Goal: Task Accomplishment & Management: Complete application form

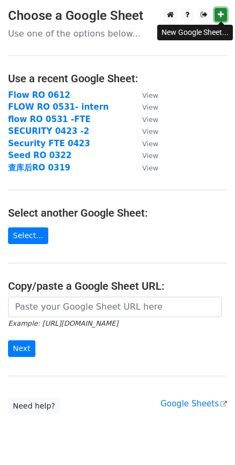
click at [223, 10] on link at bounding box center [221, 14] width 12 height 13
click at [37, 235] on link "Select..." at bounding box center [28, 235] width 40 height 17
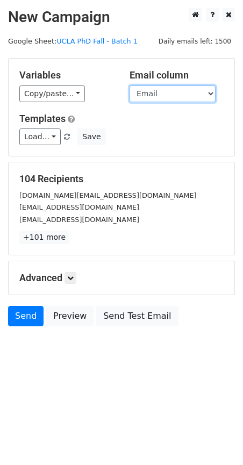
click at [163, 97] on select "Email Name" at bounding box center [173, 93] width 86 height 17
click at [130, 85] on select "Email Name" at bounding box center [173, 93] width 86 height 17
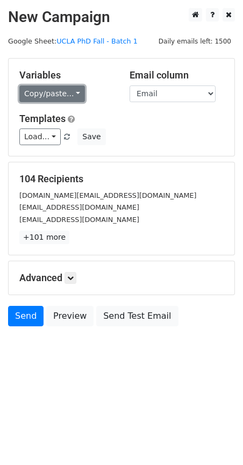
drag, startPoint x: 58, startPoint y: 89, endPoint x: 61, endPoint y: 100, distance: 11.7
click at [58, 88] on link "Copy/paste..." at bounding box center [52, 93] width 66 height 17
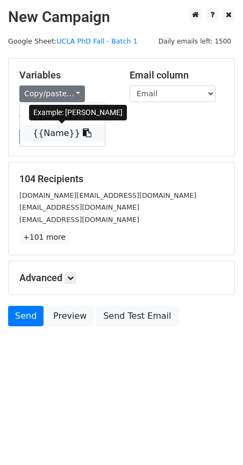
click at [59, 132] on link "{{Name}}" at bounding box center [62, 133] width 85 height 17
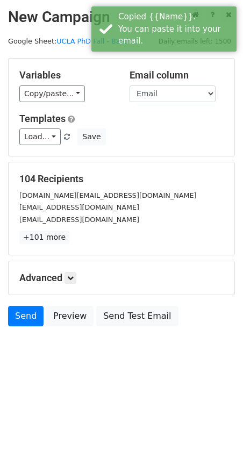
click at [153, 123] on h5 "Templates" at bounding box center [121, 119] width 204 height 12
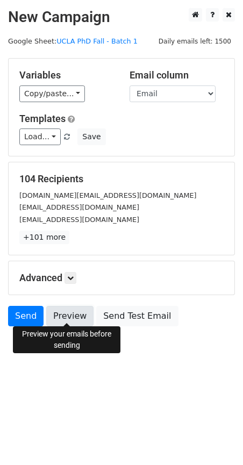
click at [66, 311] on link "Preview" at bounding box center [69, 316] width 47 height 20
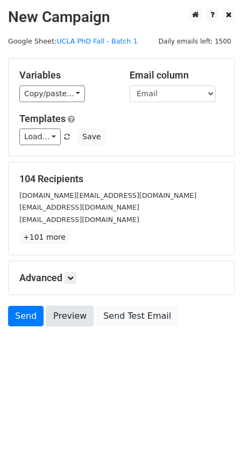
click at [76, 306] on link "Preview" at bounding box center [69, 316] width 47 height 20
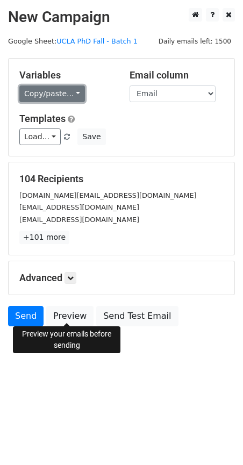
click at [47, 92] on link "Copy/paste..." at bounding box center [52, 93] width 66 height 17
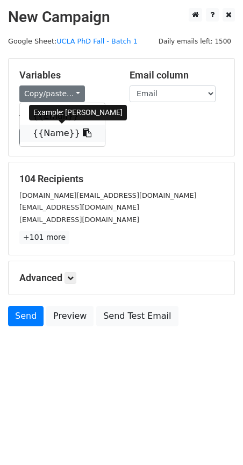
click at [55, 130] on link "{{Name}}" at bounding box center [62, 133] width 85 height 17
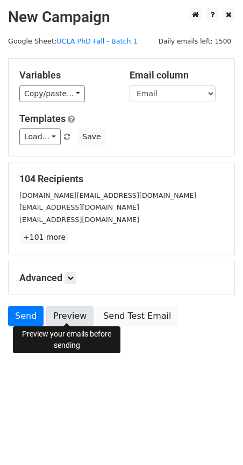
click at [75, 316] on link "Preview" at bounding box center [69, 316] width 47 height 20
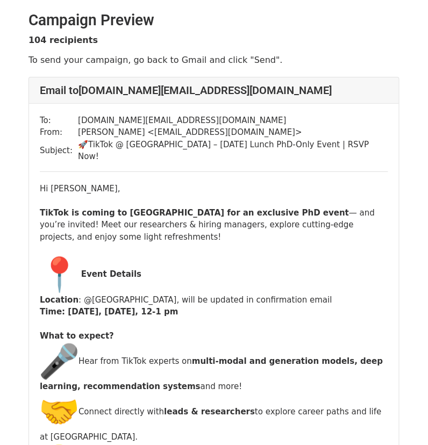
scroll to position [215, 0]
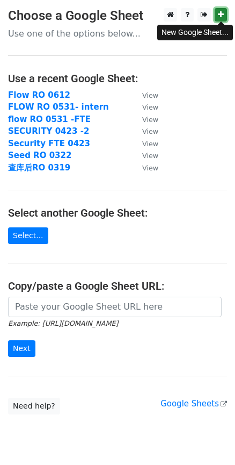
click at [217, 15] on link at bounding box center [221, 14] width 12 height 13
click at [37, 229] on link "Select..." at bounding box center [28, 235] width 40 height 17
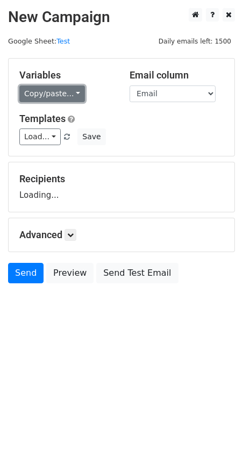
click at [41, 94] on link "Copy/paste..." at bounding box center [52, 93] width 66 height 17
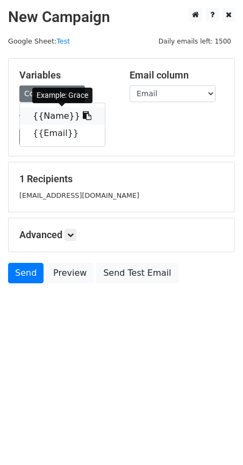
click at [52, 116] on link "{{Name}}" at bounding box center [62, 115] width 85 height 17
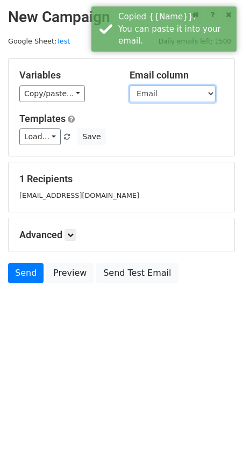
click at [159, 99] on select "Name Email" at bounding box center [173, 93] width 86 height 17
click at [130, 85] on select "Name Email" at bounding box center [173, 93] width 86 height 17
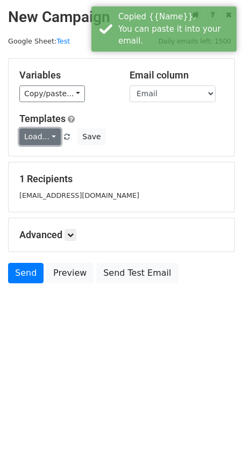
click at [41, 138] on link "Load..." at bounding box center [39, 136] width 41 height 17
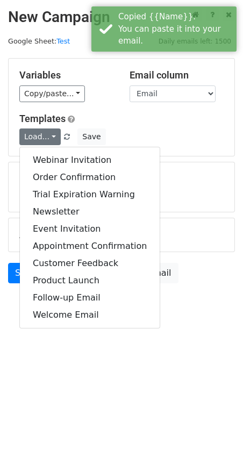
click at [184, 130] on div "Load... Webinar Invitation Order Confirmation Trial Expiration Warning Newslett…" at bounding box center [121, 136] width 220 height 17
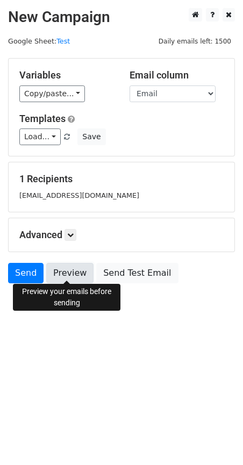
click at [76, 276] on link "Preview" at bounding box center [69, 273] width 47 height 20
click at [72, 271] on link "Preview" at bounding box center [69, 273] width 47 height 20
click at [61, 274] on link "Preview" at bounding box center [69, 273] width 47 height 20
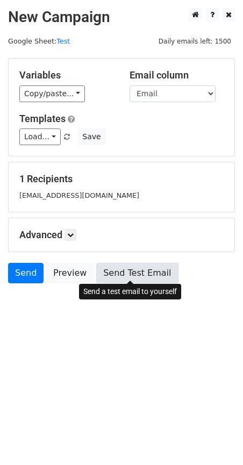
click at [130, 270] on link "Send Test Email" at bounding box center [137, 273] width 82 height 20
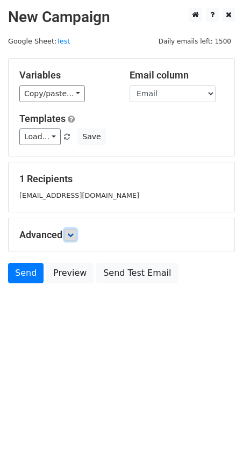
click at [72, 235] on icon at bounding box center [70, 235] width 6 height 6
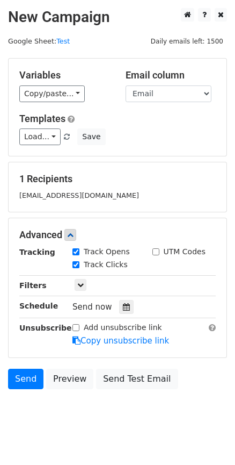
click at [96, 262] on label "Track Clicks" at bounding box center [106, 264] width 44 height 11
click at [80, 262] on input "Track Clicks" at bounding box center [76, 264] width 7 height 7
checkbox input "false"
click at [81, 282] on icon at bounding box center [80, 285] width 6 height 6
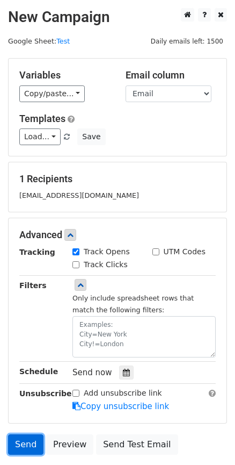
click at [24, 437] on link "Send" at bounding box center [25, 444] width 35 height 20
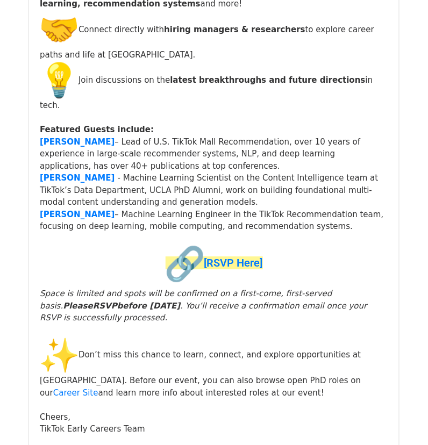
scroll to position [468, 0]
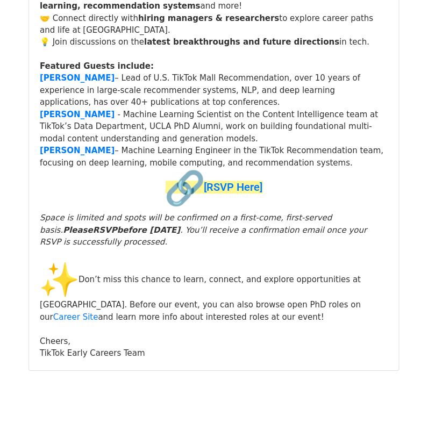
scroll to position [349, 0]
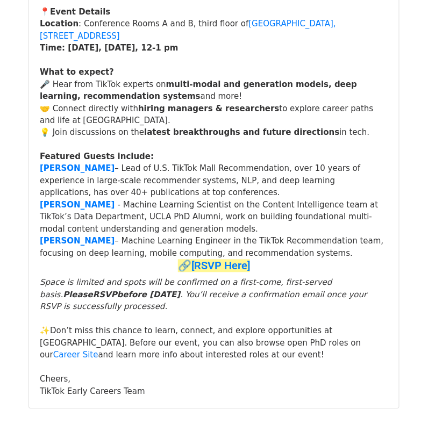
scroll to position [269, 0]
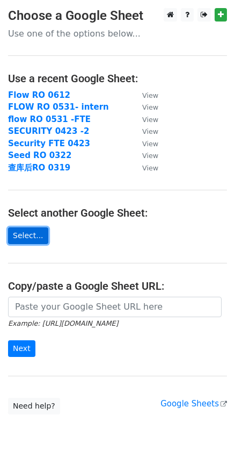
click at [20, 239] on link "Select..." at bounding box center [28, 235] width 40 height 17
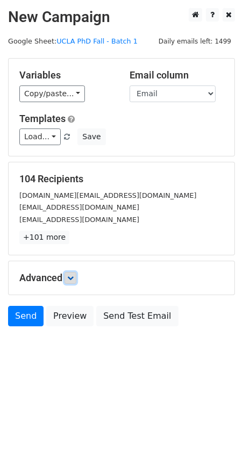
click at [74, 277] on icon at bounding box center [70, 278] width 6 height 6
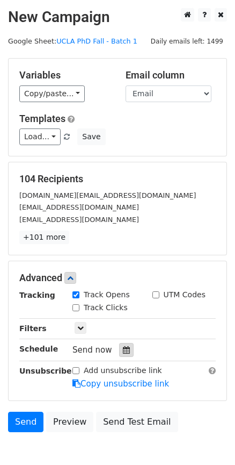
click at [127, 348] on icon at bounding box center [126, 350] width 7 height 8
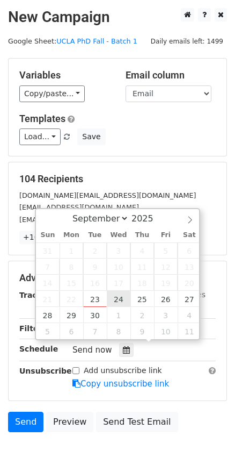
type input "[DATE] 12:00"
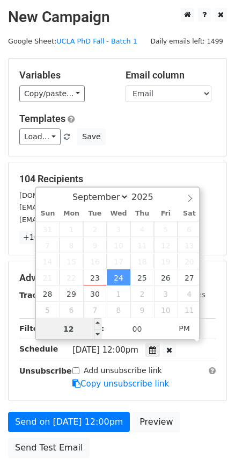
drag, startPoint x: 78, startPoint y: 327, endPoint x: 70, endPoint y: 326, distance: 7.6
click at [78, 327] on input "12" at bounding box center [69, 328] width 66 height 21
click at [69, 326] on input "12" at bounding box center [69, 328] width 66 height 21
type input "01"
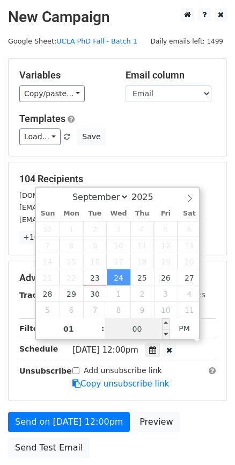
type input "2025-09-24 13:00"
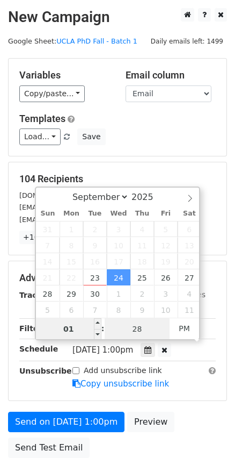
type input "28"
type input "2025-09-24 13:28"
click at [71, 326] on input "01" at bounding box center [69, 328] width 66 height 21
type input "00"
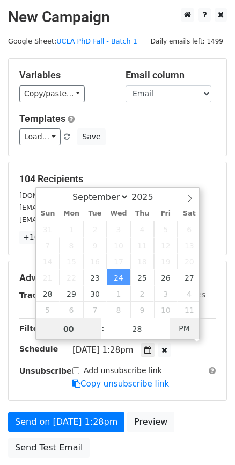
type input "2025-09-24 00:28"
click at [181, 328] on span "PM" at bounding box center [185, 328] width 30 height 21
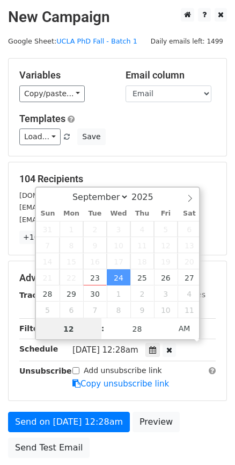
type input "12"
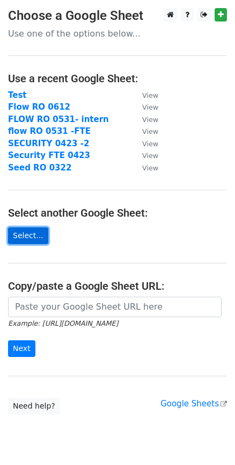
click at [27, 236] on link "Select..." at bounding box center [28, 235] width 40 height 17
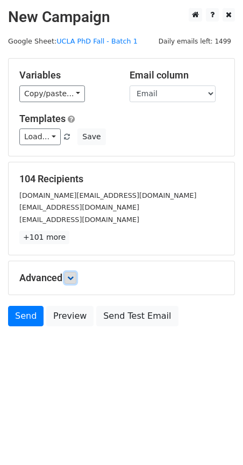
click at [74, 275] on icon at bounding box center [70, 278] width 6 height 6
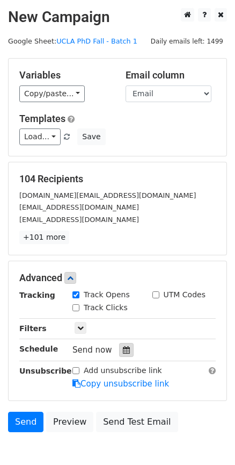
click at [125, 348] on icon at bounding box center [126, 350] width 7 height 8
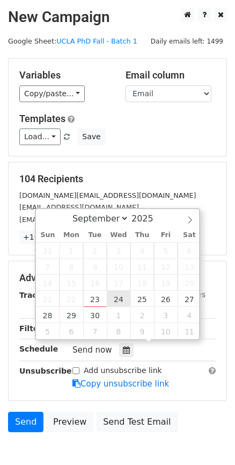
type input "2025-09-24 12:00"
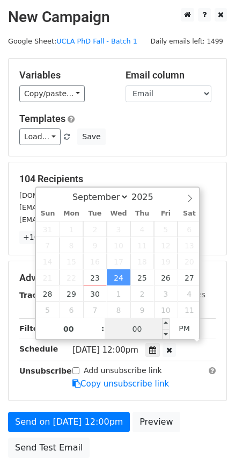
type input "12"
type input "28"
type input "2025-09-24 00:28"
click at [186, 324] on span "PM" at bounding box center [185, 328] width 30 height 21
click at [230, 283] on main "New Campaign Daily emails left: 1499 Google Sheet: UCLA PhD Fall - Batch 1 Vari…" at bounding box center [117, 235] width 235 height 455
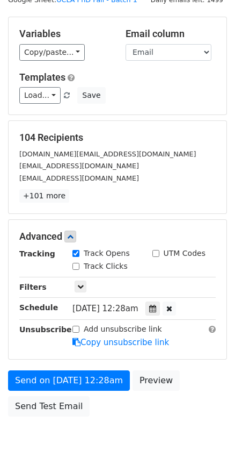
scroll to position [78, 0]
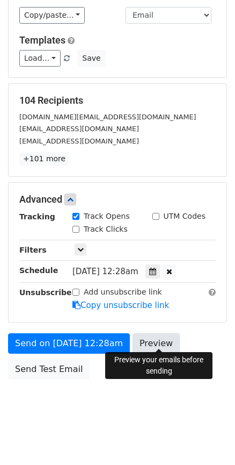
click at [154, 343] on link "Preview" at bounding box center [156, 343] width 47 height 20
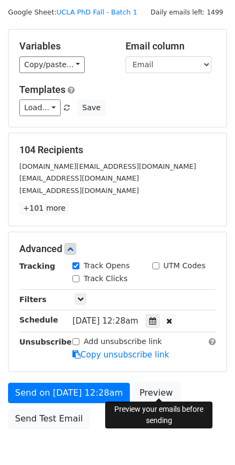
scroll to position [0, 0]
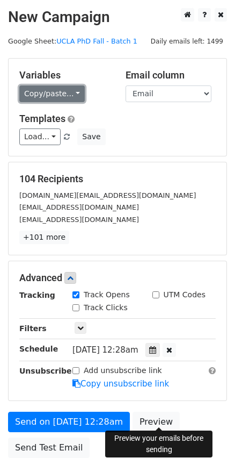
click at [66, 93] on link "Copy/paste..." at bounding box center [52, 93] width 66 height 17
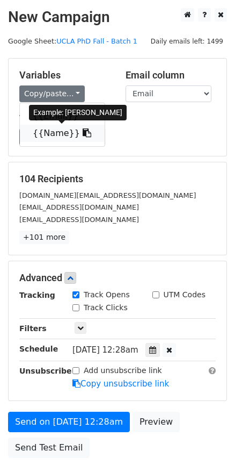
click at [51, 132] on link "{{Name}}" at bounding box center [62, 133] width 85 height 17
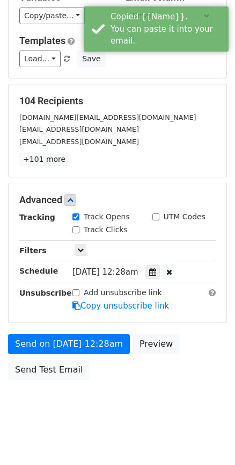
scroll to position [78, 0]
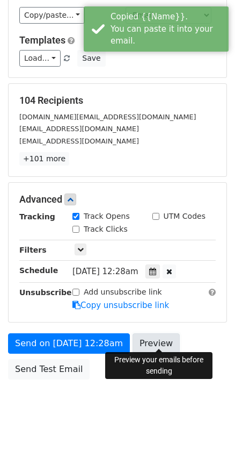
click at [162, 333] on link "Preview" at bounding box center [156, 343] width 47 height 20
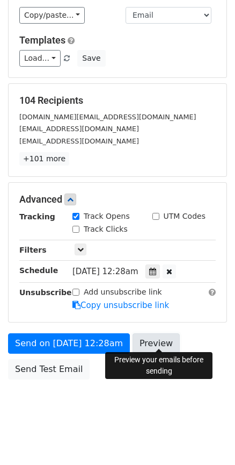
click at [167, 342] on link "Preview" at bounding box center [156, 343] width 47 height 20
click at [171, 337] on link "Preview" at bounding box center [156, 343] width 47 height 20
click at [154, 337] on link "Preview" at bounding box center [156, 343] width 47 height 20
click at [170, 333] on link "Preview" at bounding box center [156, 343] width 47 height 20
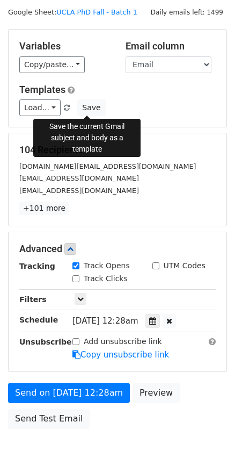
scroll to position [0, 0]
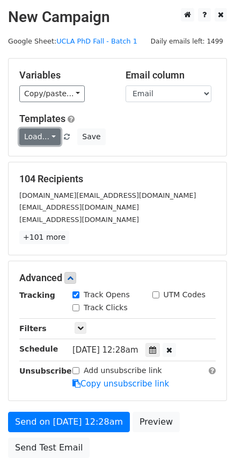
click at [36, 136] on link "Load..." at bounding box center [39, 136] width 41 height 17
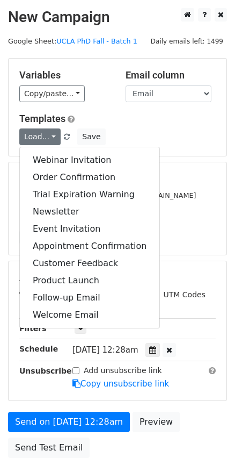
click at [150, 118] on h5 "Templates" at bounding box center [117, 119] width 197 height 12
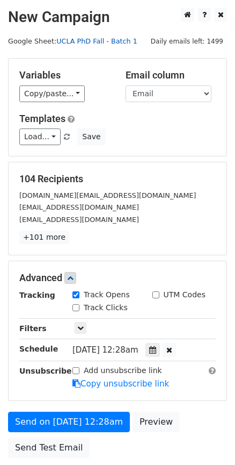
click at [123, 39] on link "UCLA PhD Fall - Batch 1" at bounding box center [96, 41] width 81 height 8
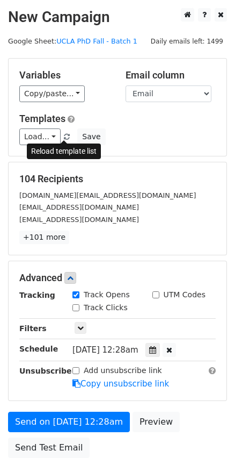
click at [65, 135] on span at bounding box center [67, 137] width 6 height 7
click at [63, 135] on link at bounding box center [67, 137] width 9 height 8
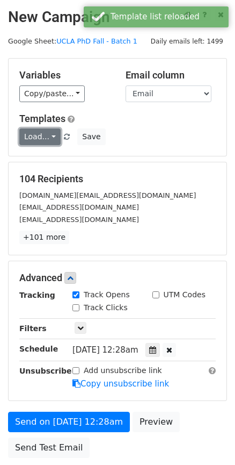
click at [42, 134] on link "Load..." at bounding box center [39, 136] width 41 height 17
click at [62, 161] on h6 "No templates saved" at bounding box center [70, 161] width 100 height 18
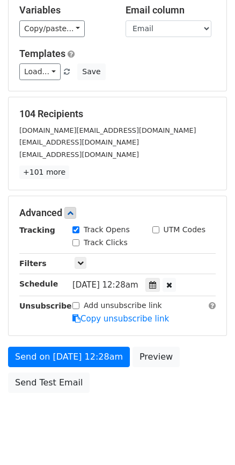
scroll to position [78, 0]
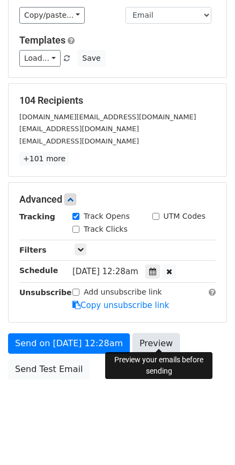
click at [171, 339] on link "Preview" at bounding box center [156, 343] width 47 height 20
click at [161, 339] on link "Preview" at bounding box center [156, 343] width 47 height 20
click at [135, 125] on div "[EMAIL_ADDRESS][DOMAIN_NAME]" at bounding box center [117, 129] width 213 height 12
click at [163, 335] on link "Preview" at bounding box center [156, 343] width 47 height 20
click at [156, 338] on link "Preview" at bounding box center [156, 343] width 47 height 20
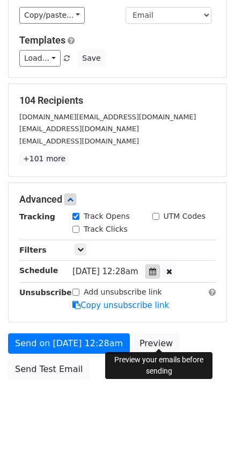
click at [156, 268] on icon at bounding box center [152, 272] width 7 height 8
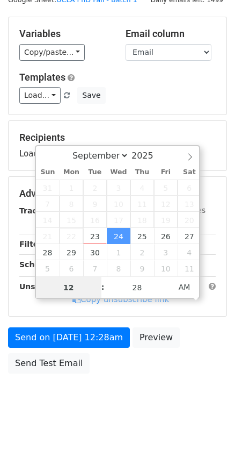
scroll to position [36, 0]
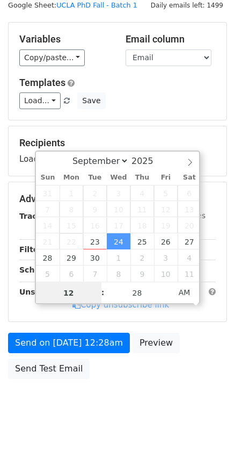
click at [69, 247] on span "22" at bounding box center [72, 241] width 24 height 16
click at [73, 289] on input "12" at bounding box center [69, 292] width 66 height 21
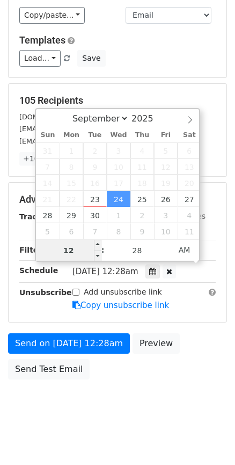
type input "1"
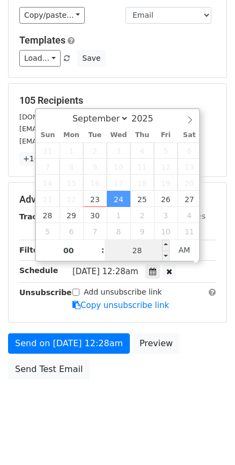
type input "12"
click at [140, 251] on input "28" at bounding box center [138, 250] width 66 height 21
click at [194, 247] on span "AM" at bounding box center [185, 249] width 30 height 21
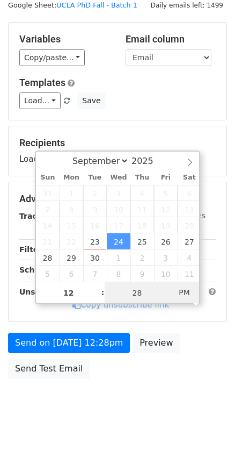
type input "2025-09-24 00:28"
click at [182, 288] on span "PM" at bounding box center [185, 292] width 30 height 21
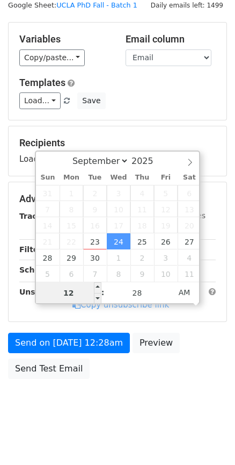
click at [83, 293] on input "12" at bounding box center [69, 292] width 66 height 21
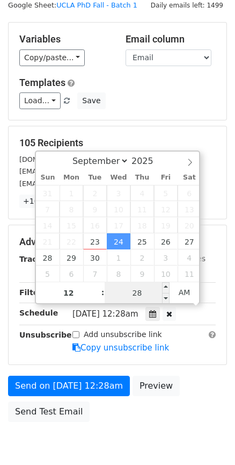
click at [137, 291] on input "28" at bounding box center [138, 292] width 66 height 21
type input "01"
type input "2025-09-24 01:28"
click at [125, 290] on input "28" at bounding box center [138, 292] width 66 height 21
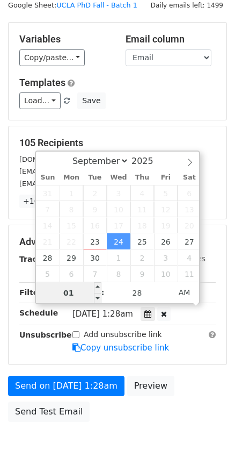
click at [81, 290] on input "01" at bounding box center [69, 292] width 66 height 21
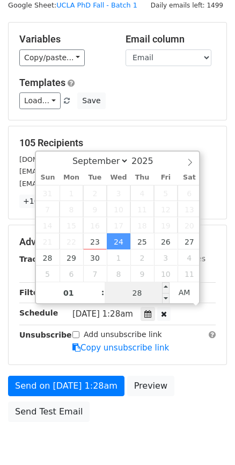
click at [147, 291] on input "28" at bounding box center [138, 292] width 66 height 21
type input "02"
type input "2025-09-24 01:02"
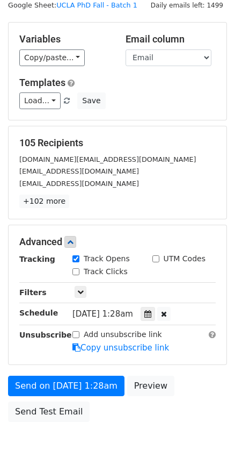
click at [218, 291] on div "Only include spreadsheet rows that match the following filters:" at bounding box center [144, 292] width 160 height 12
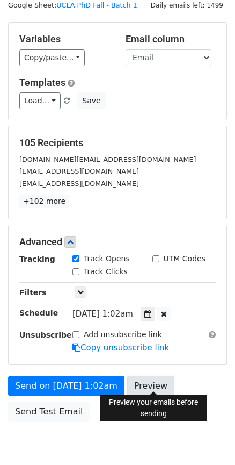
click at [162, 376] on link "Preview" at bounding box center [150, 386] width 47 height 20
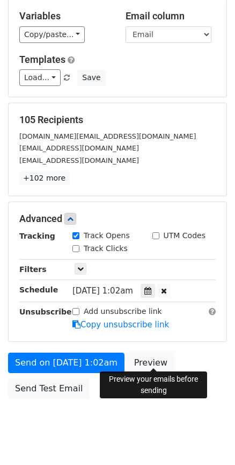
scroll to position [78, 0]
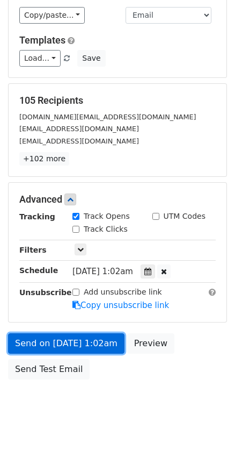
click at [90, 340] on link "Send on Sep 24 at 1:02am" at bounding box center [66, 343] width 117 height 20
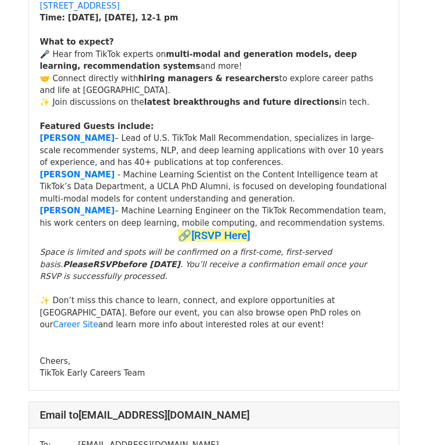
scroll to position [215, 0]
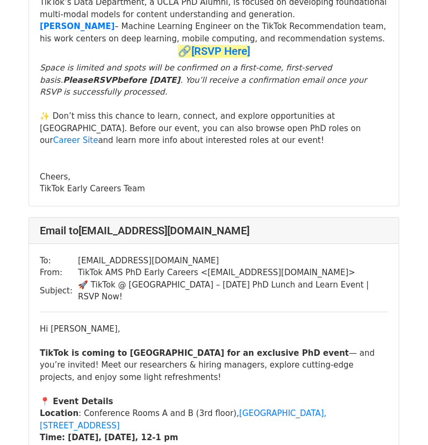
scroll to position [28272, 0]
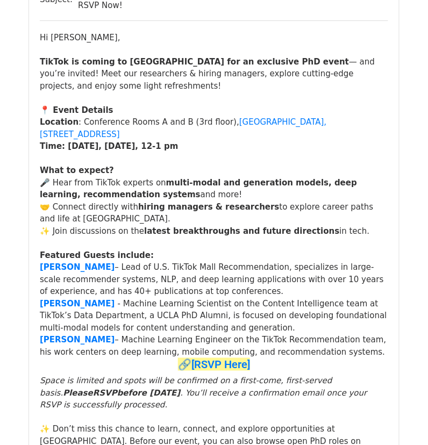
scroll to position [0, 0]
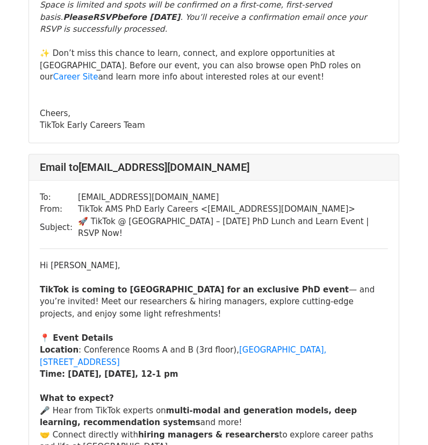
scroll to position [26674, 0]
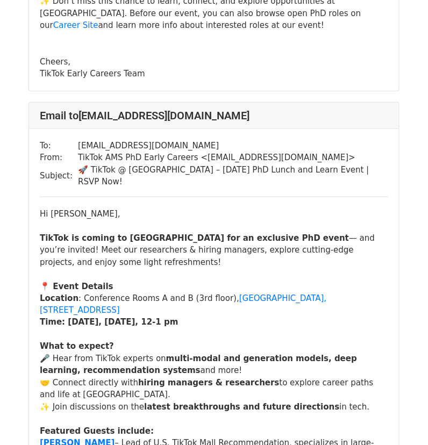
scroll to position [27748, 0]
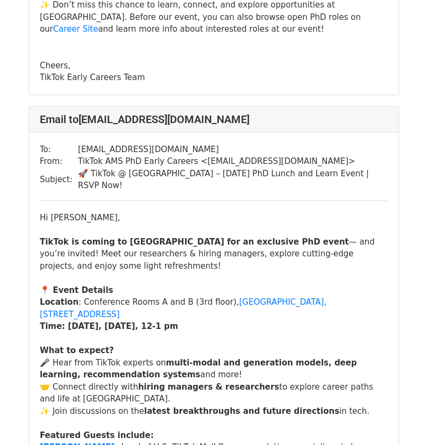
scroll to position [29186, 0]
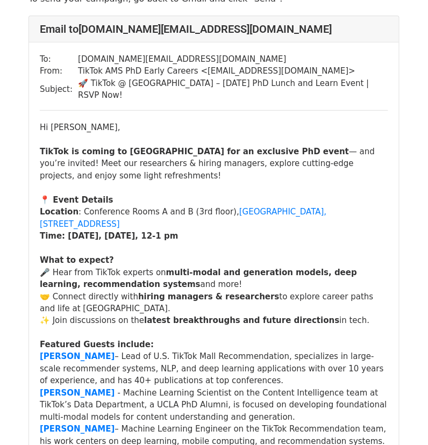
scroll to position [54, 0]
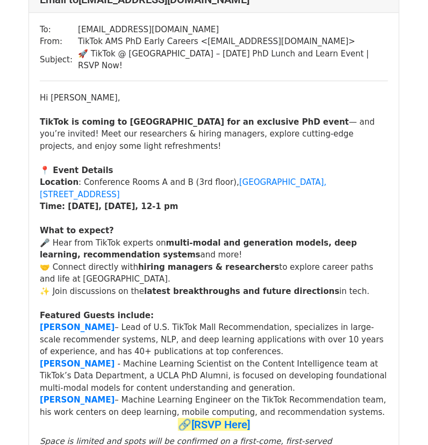
scroll to position [29293, 0]
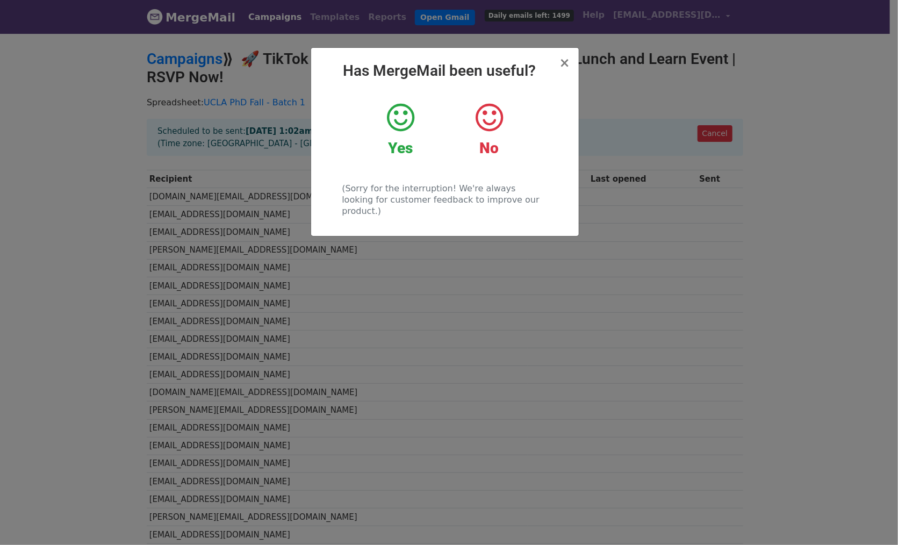
click at [436, 66] on h2 "Has MergeMail been useful?" at bounding box center [445, 71] width 250 height 18
click at [564, 63] on span "×" at bounding box center [564, 62] width 11 height 15
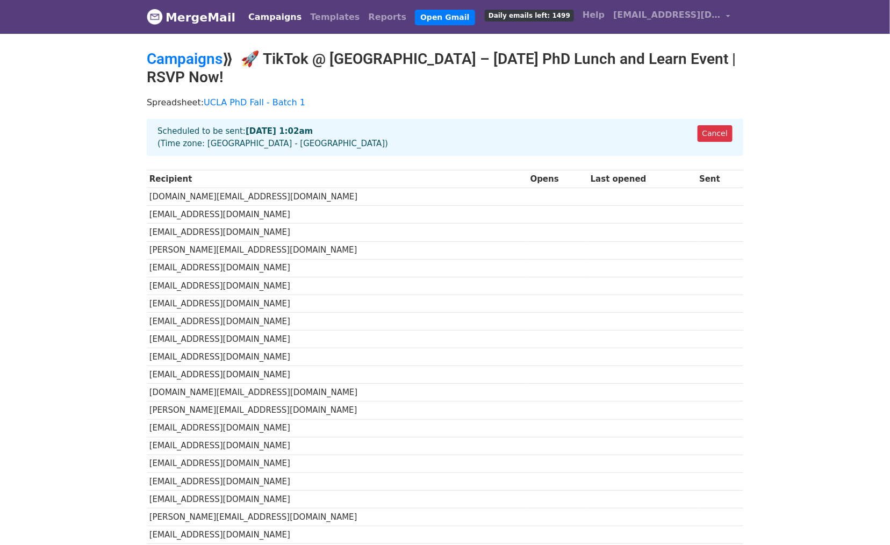
click at [507, 119] on div "Cancel Scheduled to be sent: Sep 24 at 1:02am (Time zone: Asia - Shanghai)" at bounding box center [445, 137] width 596 height 37
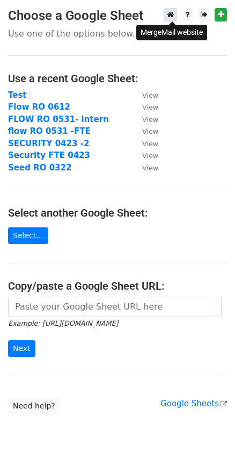
click at [168, 15] on link at bounding box center [170, 14] width 13 height 13
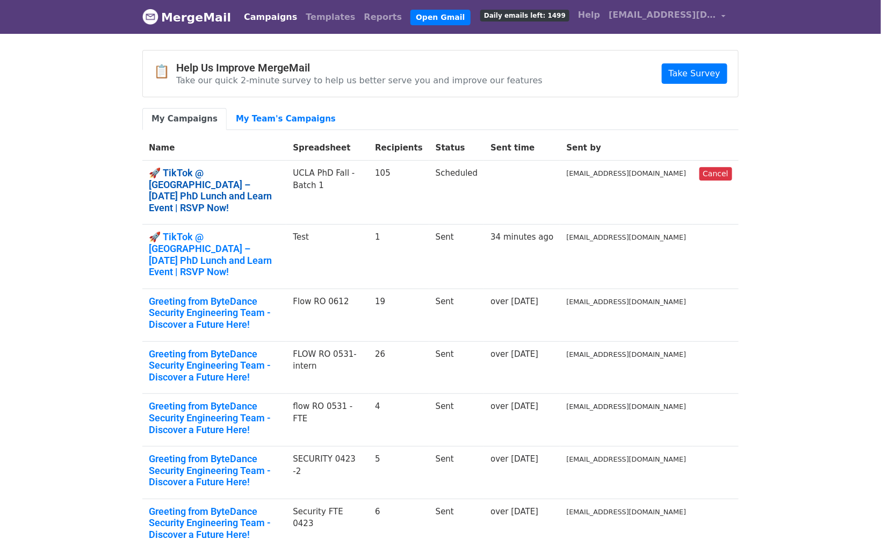
click at [249, 169] on link "🚀 TikTok @ UCLA – Oct 7 PhD Lunch and Learn Event | RSVP Now!" at bounding box center [214, 190] width 131 height 46
click at [238, 124] on link "My Team's Campaigns" at bounding box center [286, 119] width 118 height 22
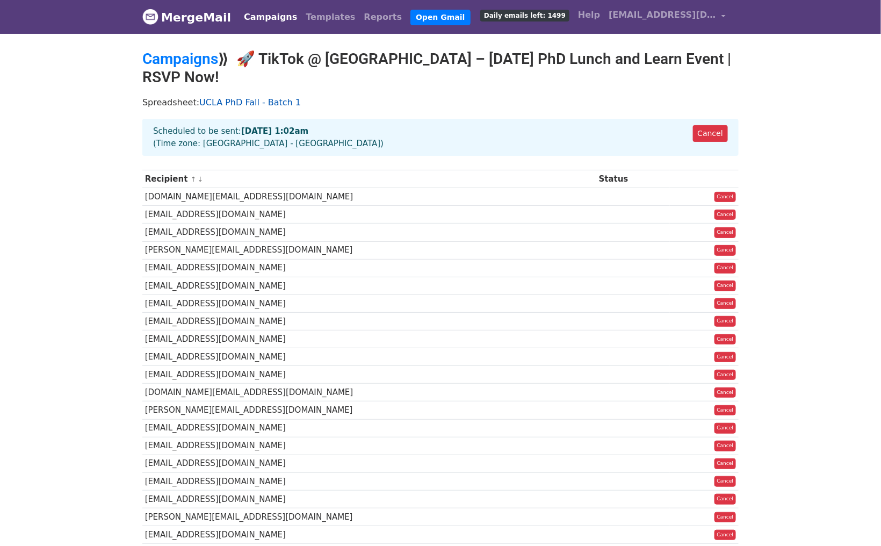
click at [238, 97] on link "UCLA PhD Fall - Batch 1" at bounding box center [250, 102] width 102 height 10
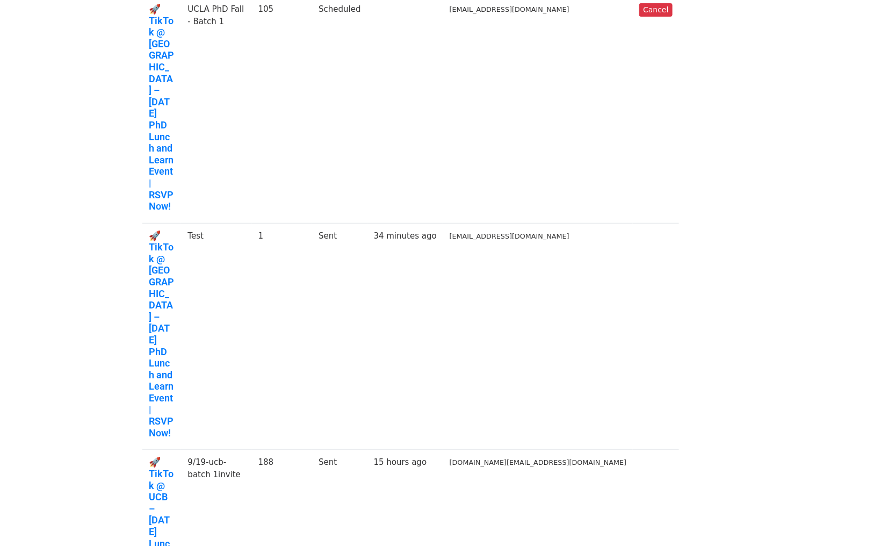
scroll to position [107, 0]
click at [159, 455] on link "🚀TikTok @ UCB – Oct 2nd Lunch PhD-Only Event | RSVP Now!" at bounding box center [162, 542] width 26 height 174
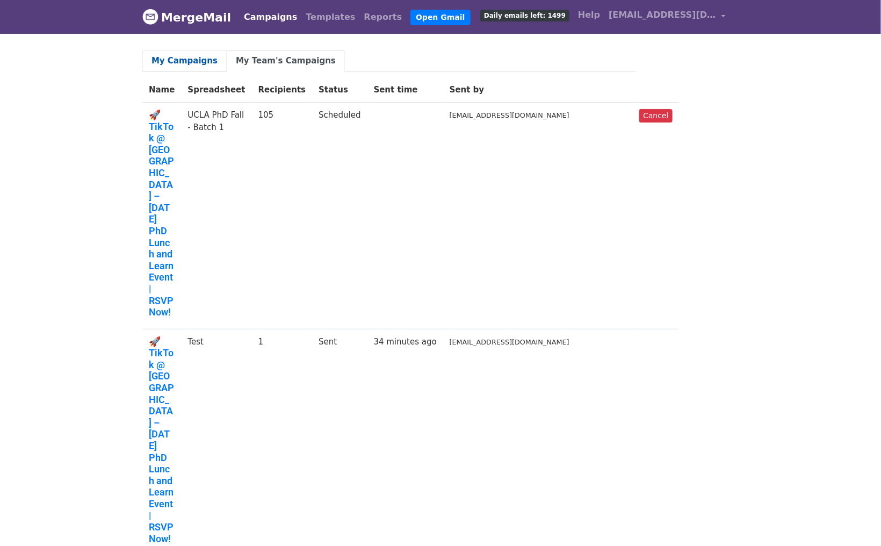
click at [192, 65] on link "My Campaigns" at bounding box center [184, 61] width 84 height 22
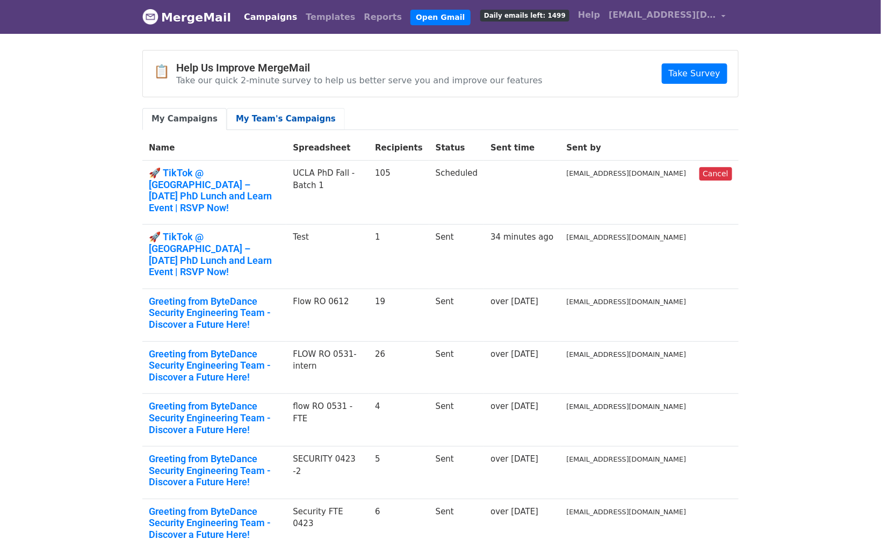
click at [279, 118] on link "My Team's Campaigns" at bounding box center [286, 119] width 118 height 22
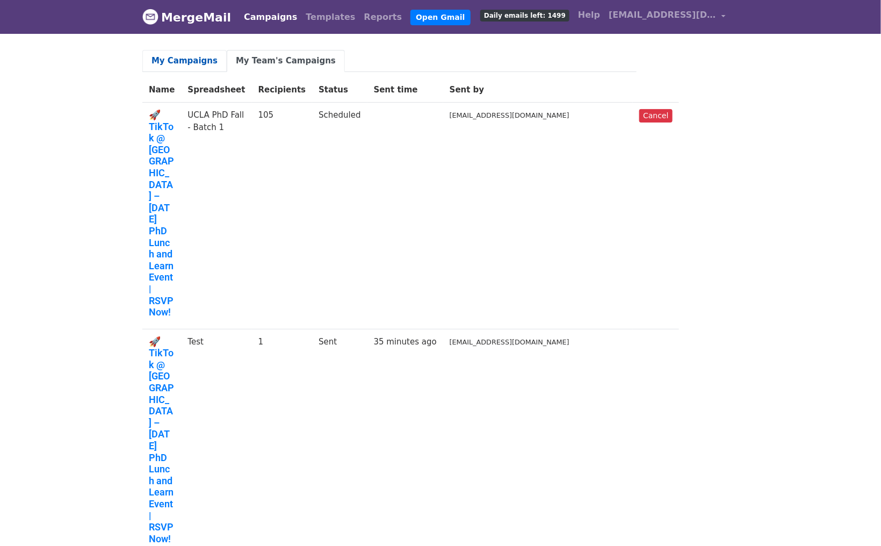
click at [190, 63] on link "My Campaigns" at bounding box center [184, 61] width 84 height 22
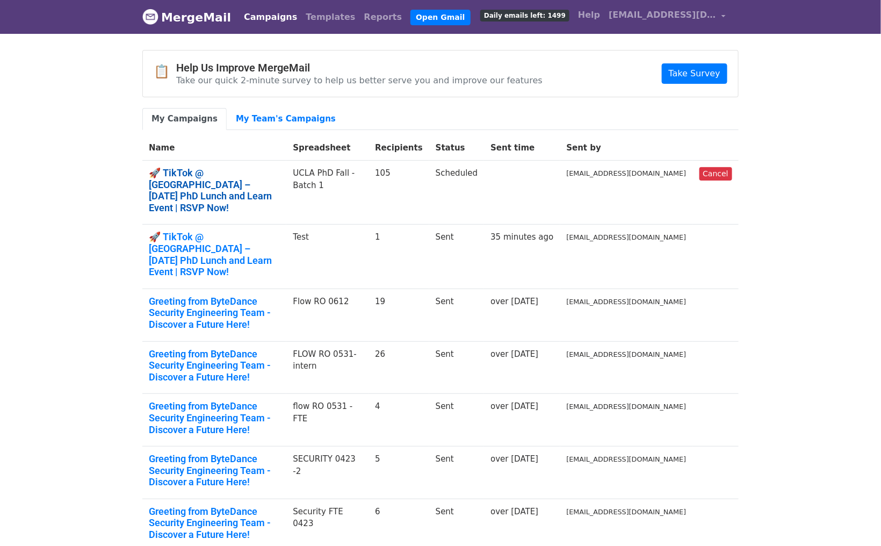
click at [236, 172] on link "🚀 TikTok @ UCLA – Oct 7 PhD Lunch and Learn Event | RSVP Now!" at bounding box center [214, 190] width 131 height 46
